Goal: Find specific page/section: Find specific page/section

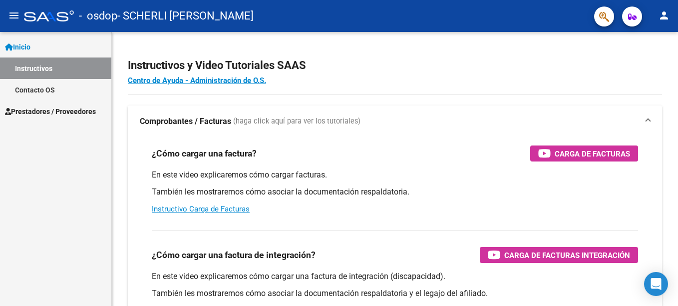
click at [80, 113] on span "Prestadores / Proveedores" at bounding box center [50, 111] width 91 height 11
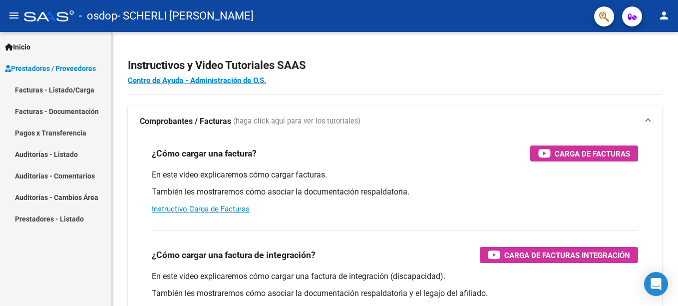
click at [89, 91] on link "Facturas - Listado/Carga" at bounding box center [55, 89] width 111 height 21
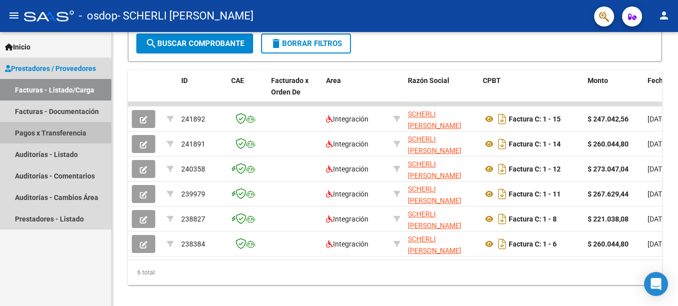
click at [50, 135] on link "Pagos x Transferencia" at bounding box center [55, 132] width 111 height 21
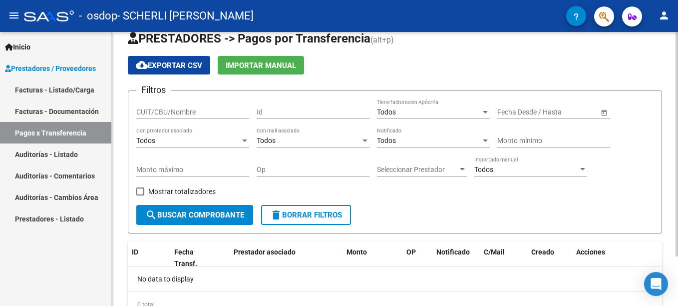
scroll to position [60, 0]
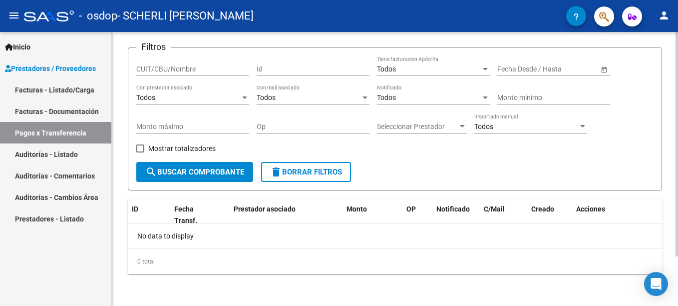
click at [204, 177] on button "search Buscar Comprobante" at bounding box center [194, 172] width 117 height 20
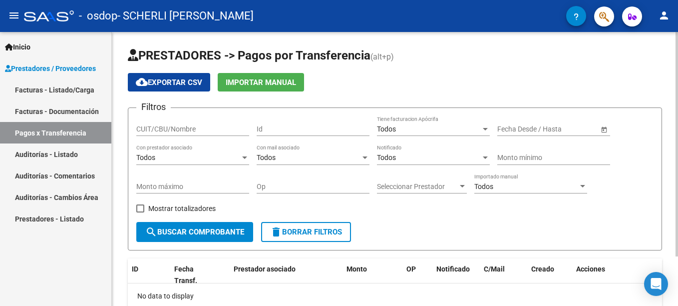
scroll to position [0, 0]
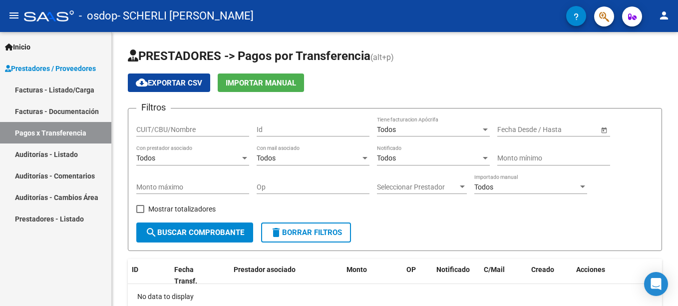
click at [73, 114] on link "Facturas - Documentación" at bounding box center [55, 110] width 111 height 21
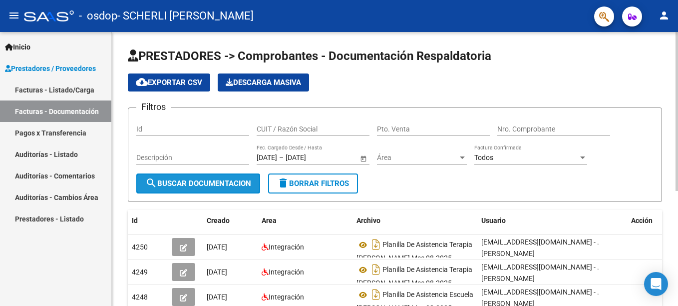
click at [230, 183] on span "search Buscar Documentacion" at bounding box center [198, 183] width 106 height 9
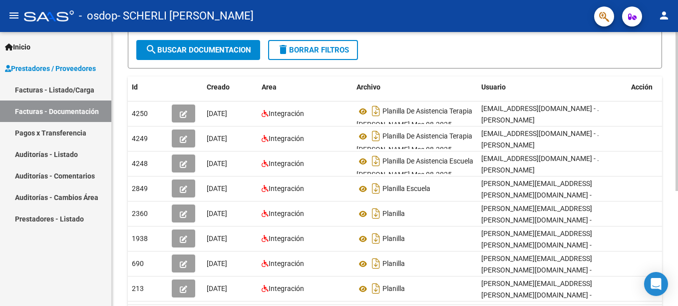
scroll to position [197, 0]
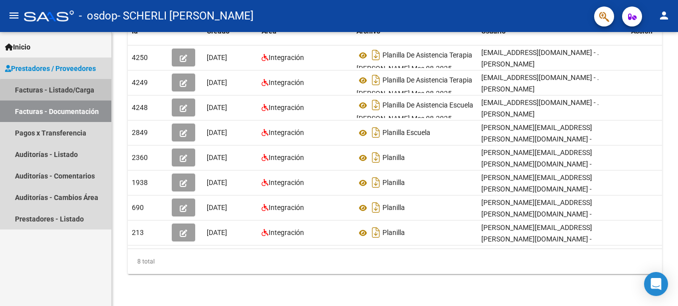
click at [65, 94] on link "Facturas - Listado/Carga" at bounding box center [55, 89] width 111 height 21
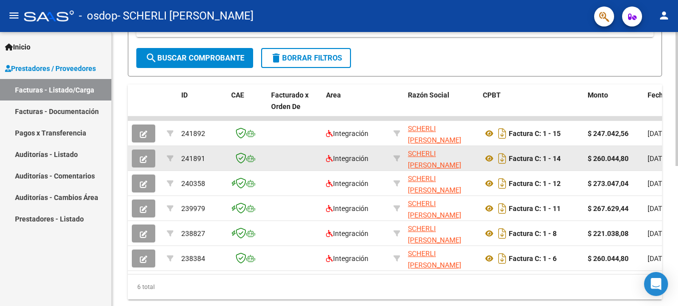
scroll to position [152, 0]
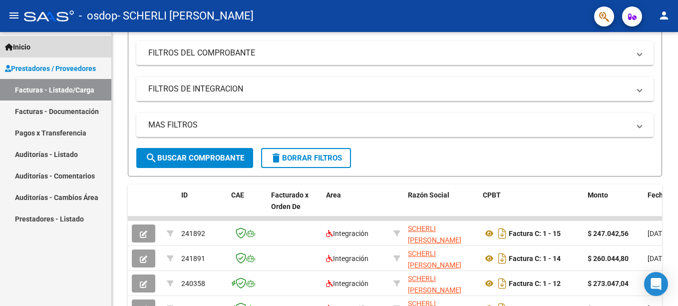
click at [27, 49] on span "Inicio" at bounding box center [17, 46] width 25 height 11
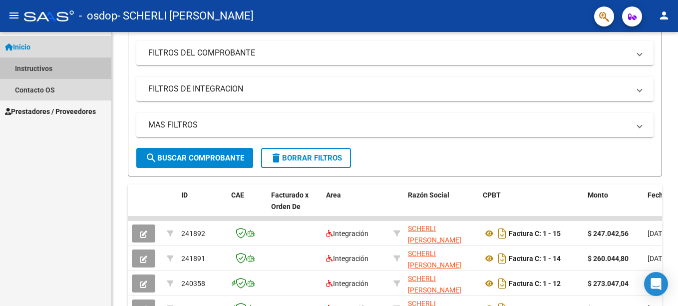
click at [43, 71] on link "Instructivos" at bounding box center [55, 67] width 111 height 21
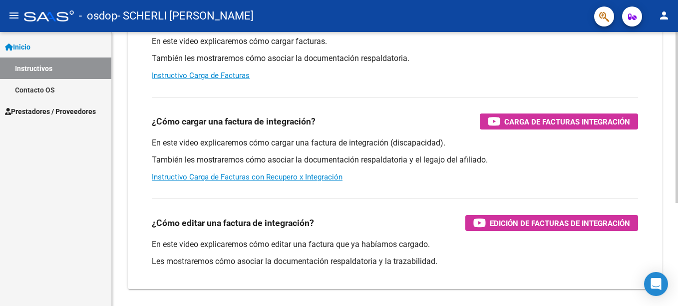
scroll to position [164, 0]
